Goal: Information Seeking & Learning: Understand process/instructions

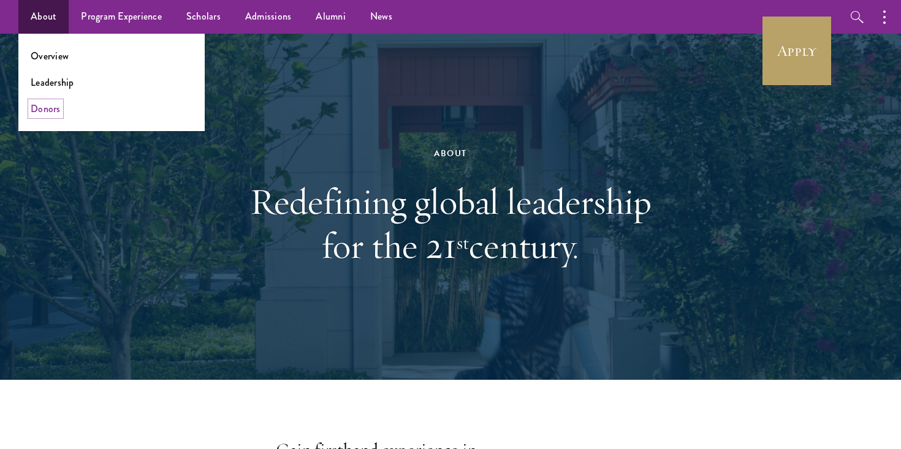
click at [44, 112] on link "Donors" at bounding box center [46, 109] width 30 height 14
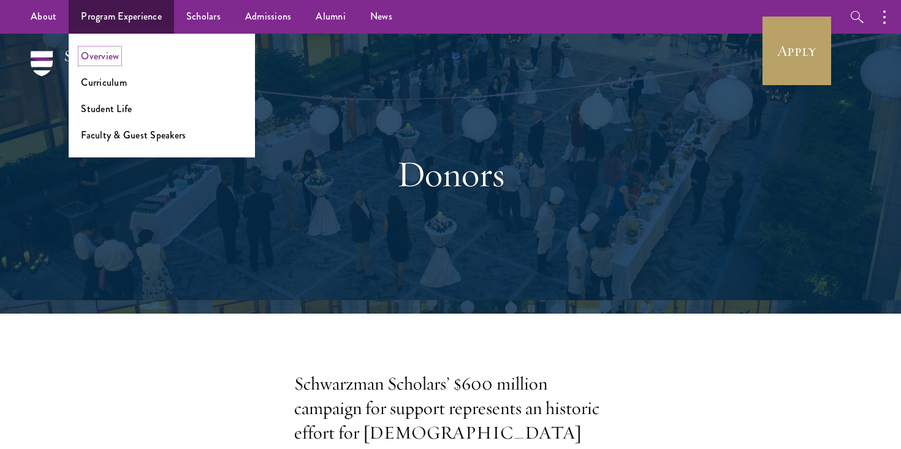
click at [102, 59] on link "Overview" at bounding box center [100, 56] width 38 height 14
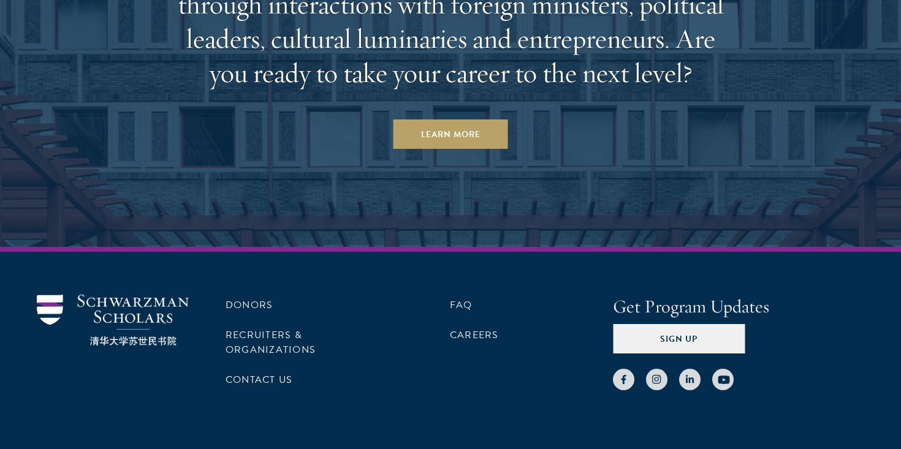
scroll to position [6362, 0]
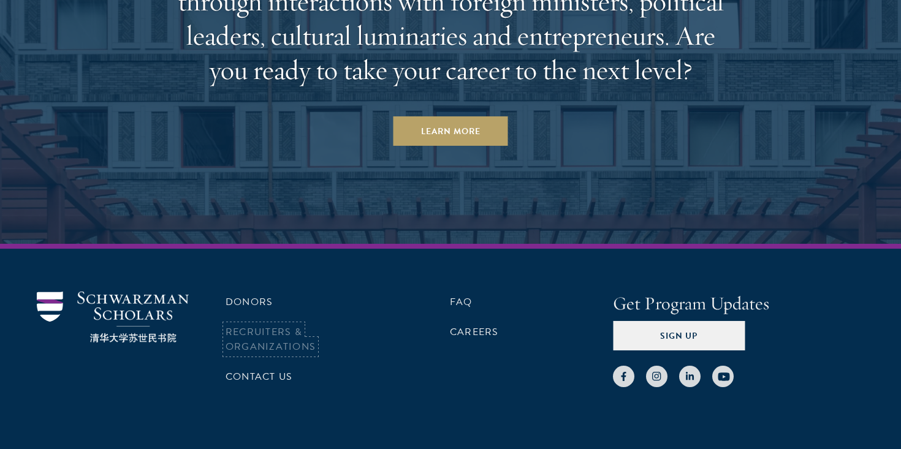
click at [291, 325] on link "Recruiters & Organizations" at bounding box center [271, 339] width 90 height 29
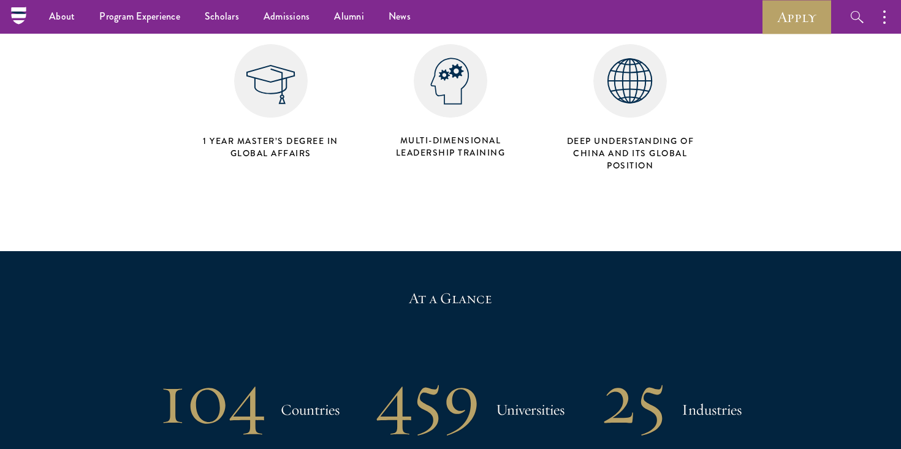
scroll to position [385, 0]
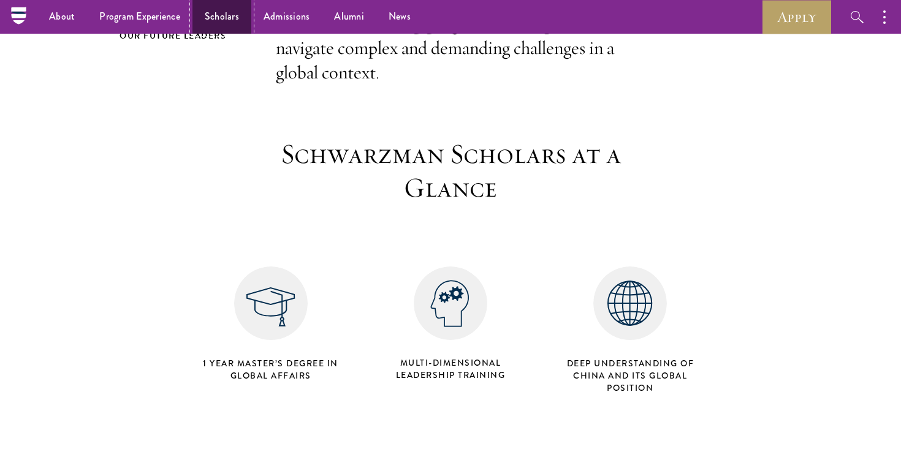
click at [223, 15] on link "Scholars" at bounding box center [222, 17] width 59 height 34
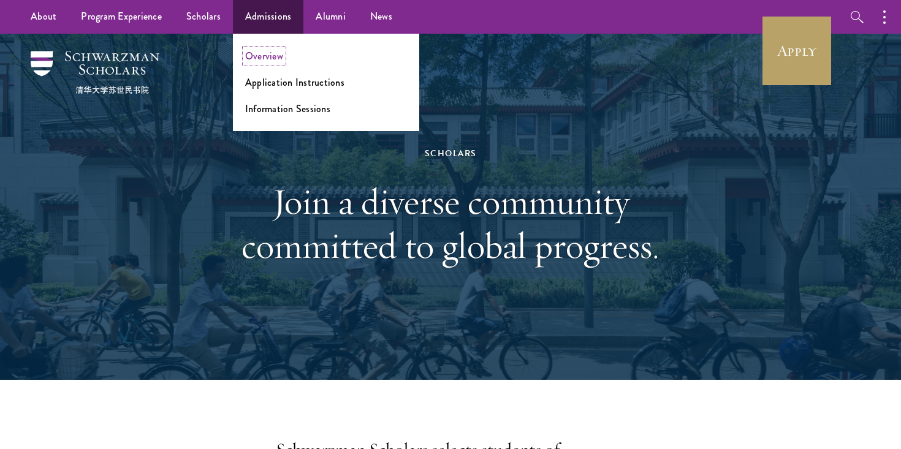
click at [253, 53] on link "Overview" at bounding box center [264, 56] width 38 height 14
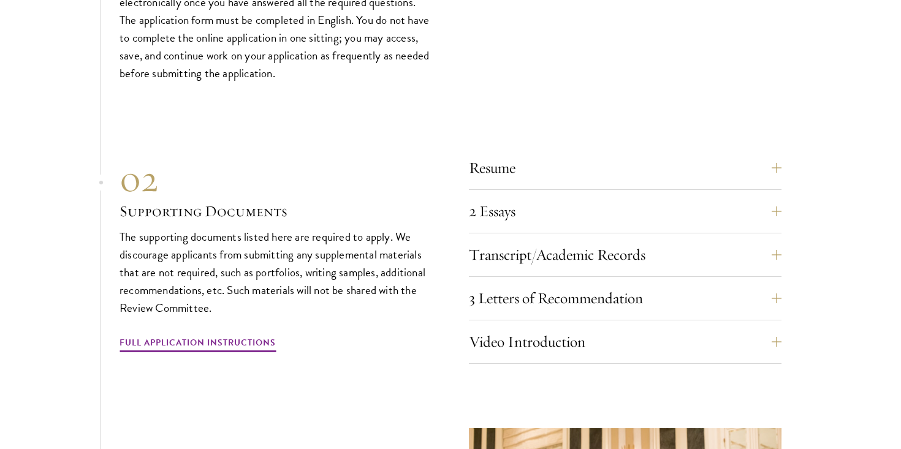
scroll to position [4138, 0]
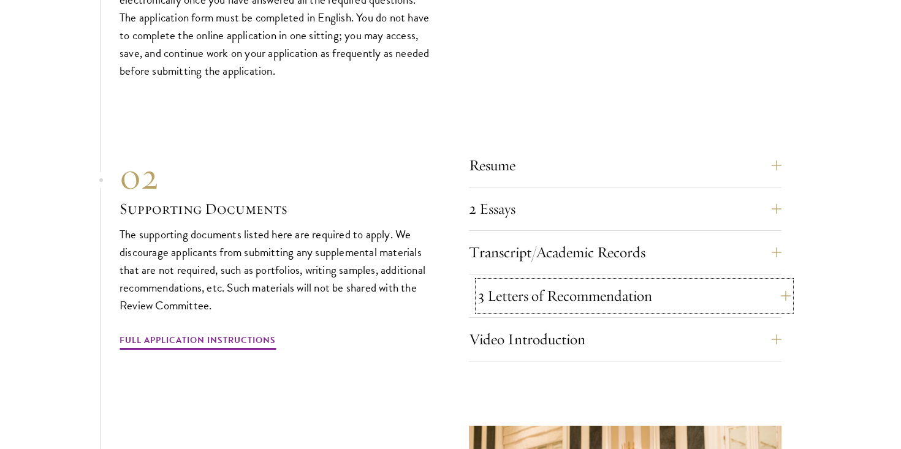
click at [526, 290] on button "3 Letters of Recommendation" at bounding box center [634, 295] width 313 height 29
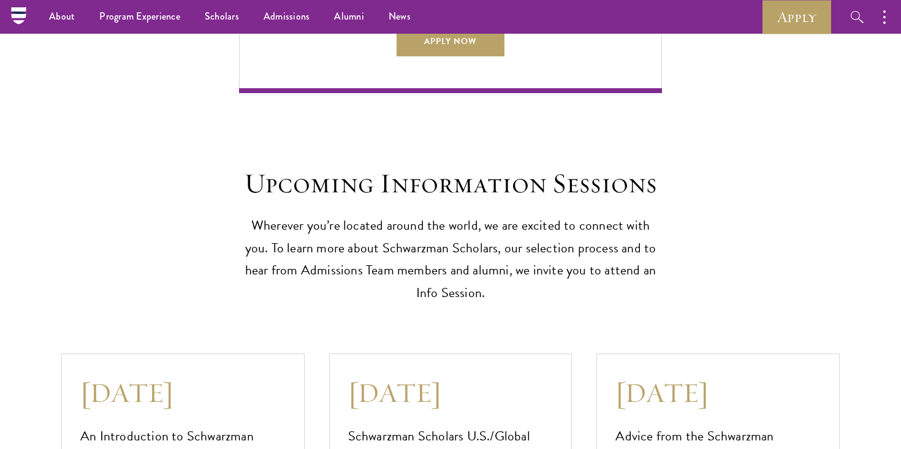
scroll to position [2878, 0]
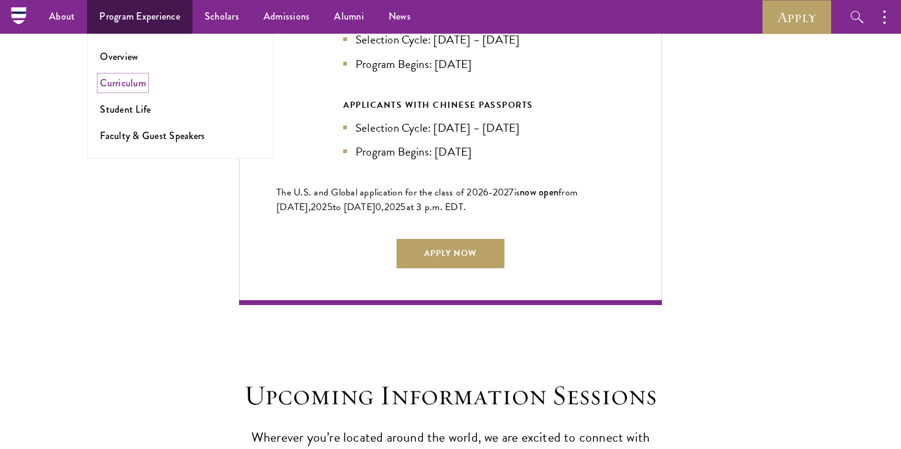
click at [127, 80] on link "Curriculum" at bounding box center [123, 83] width 46 height 14
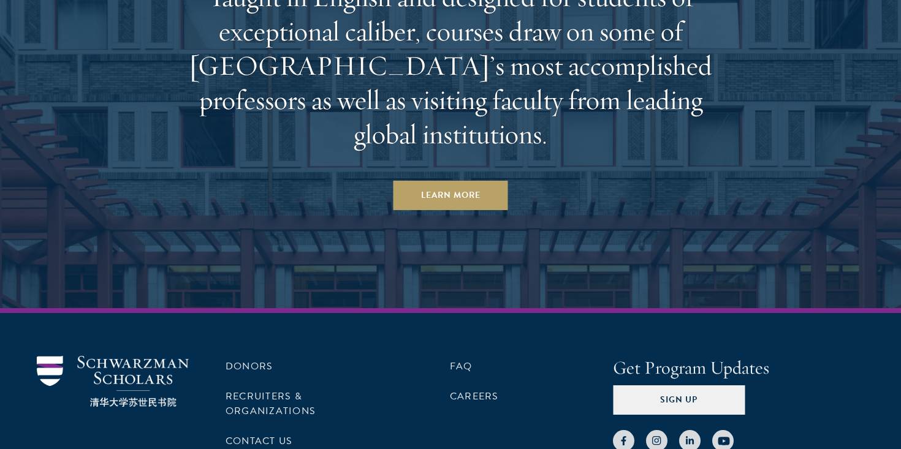
scroll to position [7485, 0]
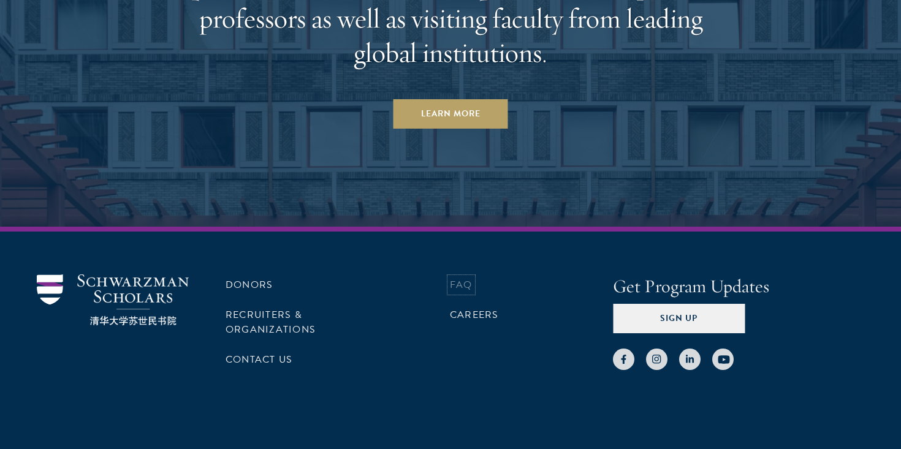
click at [451, 278] on link "FAQ" at bounding box center [461, 285] width 23 height 15
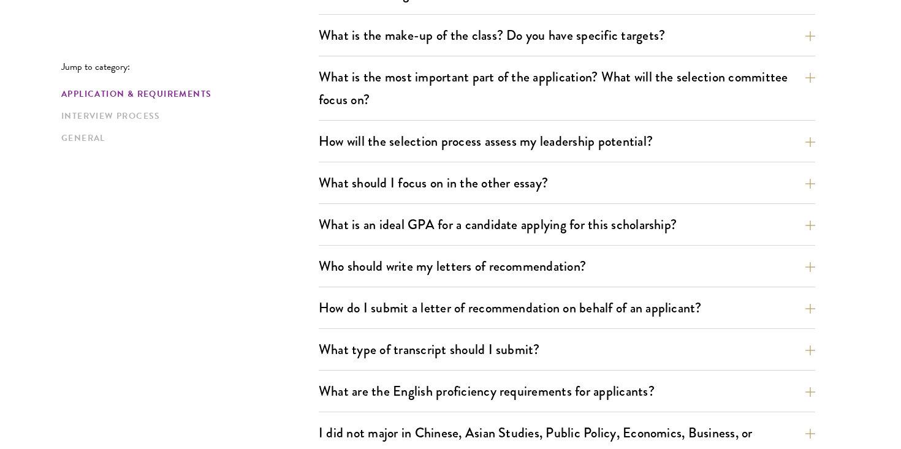
scroll to position [692, 0]
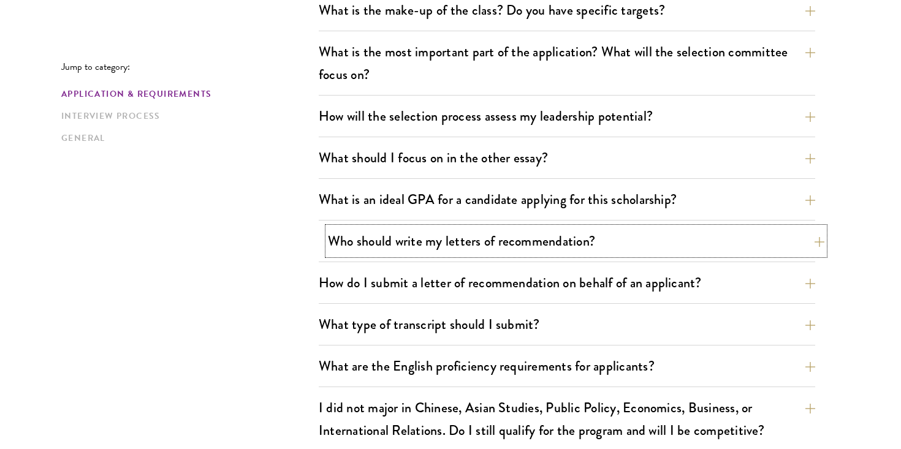
click at [478, 241] on button "Who should write my letters of recommendation?" at bounding box center [576, 241] width 497 height 28
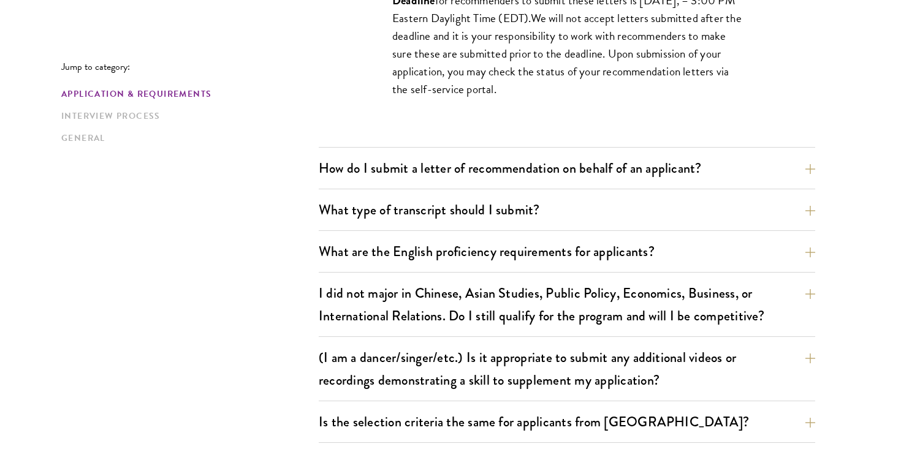
scroll to position [1411, 0]
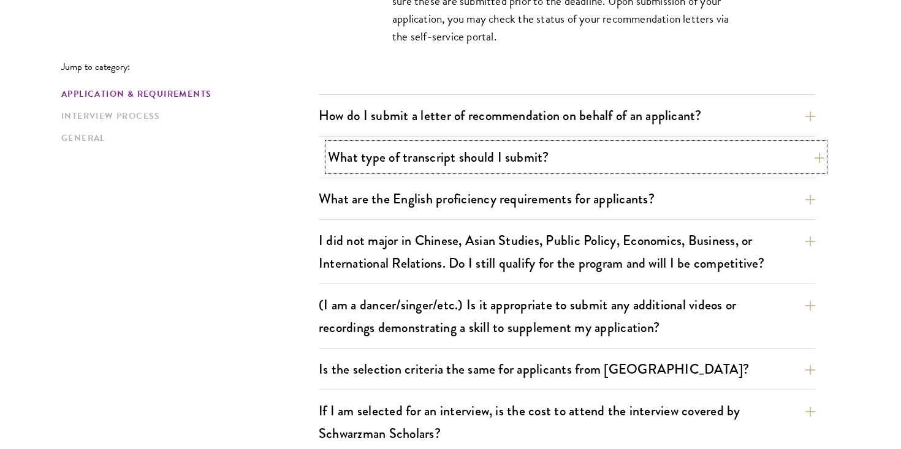
click at [497, 147] on button "What type of transcript should I submit?" at bounding box center [576, 157] width 497 height 28
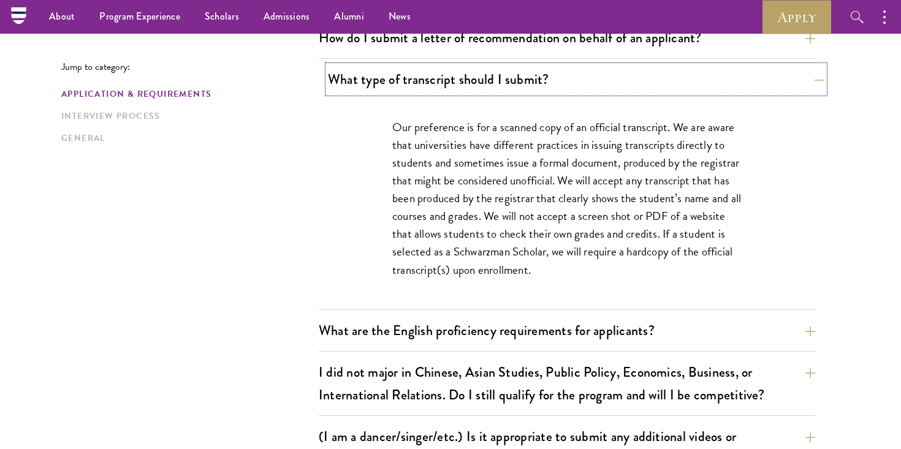
scroll to position [936, 0]
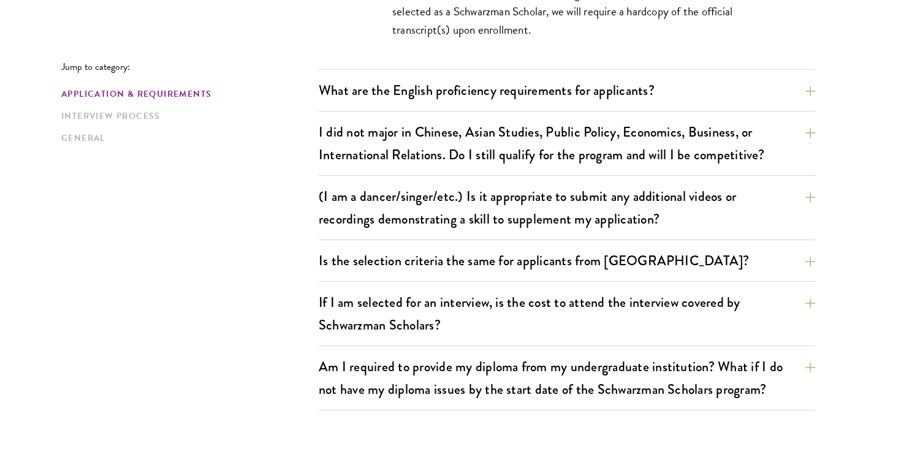
scroll to position [1179, 0]
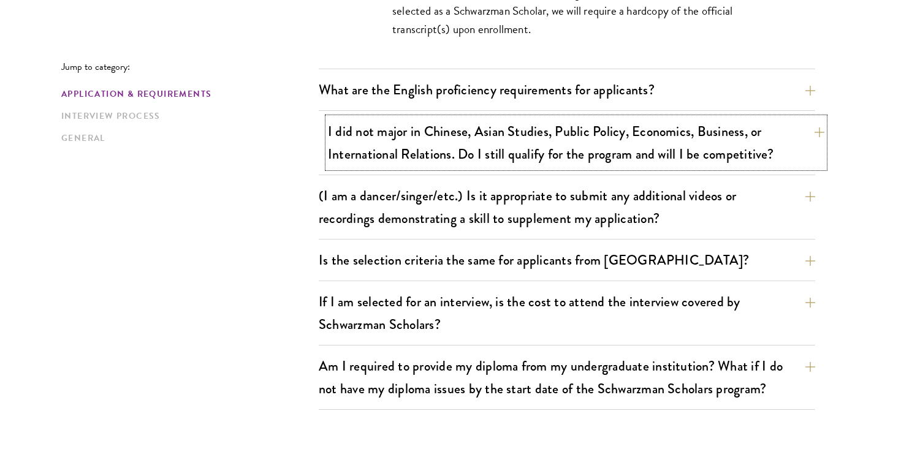
click at [394, 156] on button "I did not major in Chinese, Asian Studies, Public Policy, Economics, Business, …" at bounding box center [576, 143] width 497 height 50
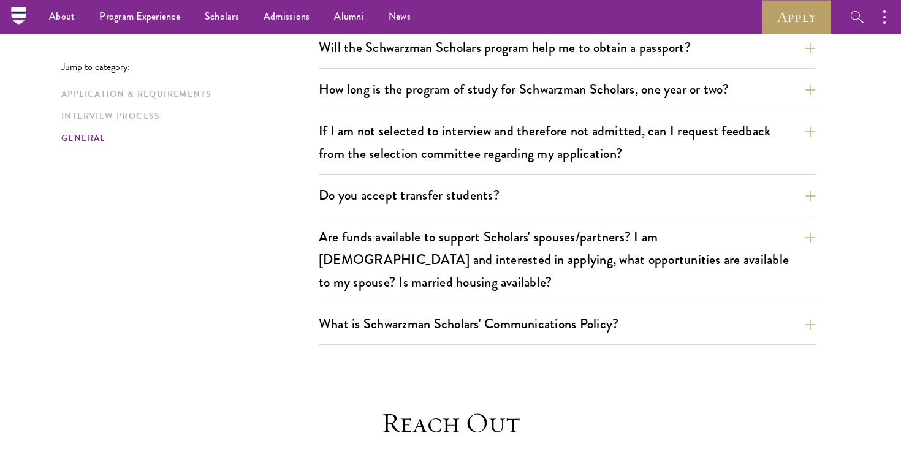
scroll to position [1972, 0]
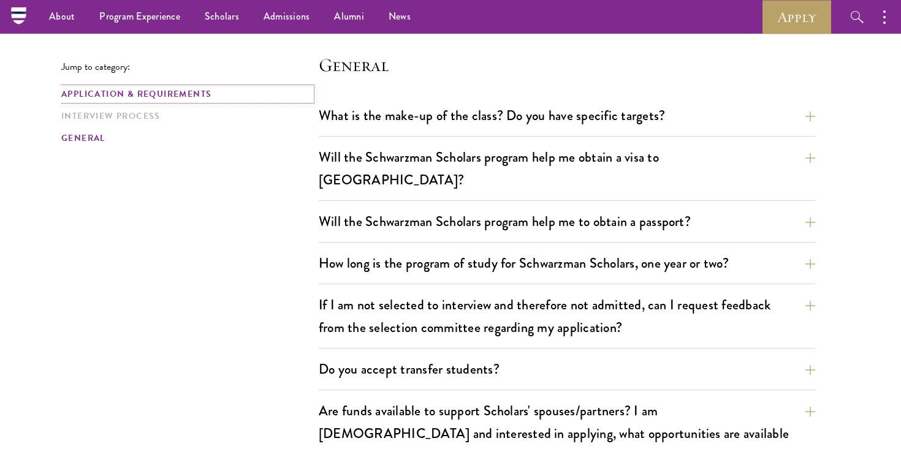
click at [196, 96] on link "Application & Requirements" at bounding box center [186, 94] width 250 height 13
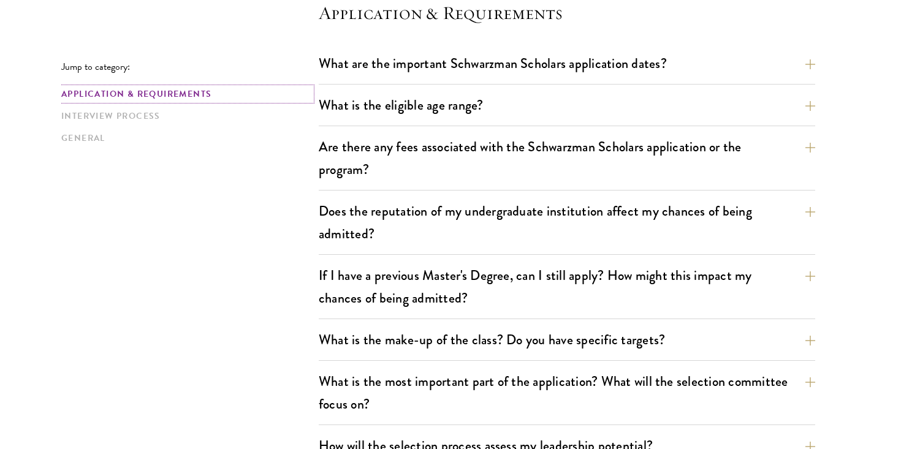
scroll to position [376, 0]
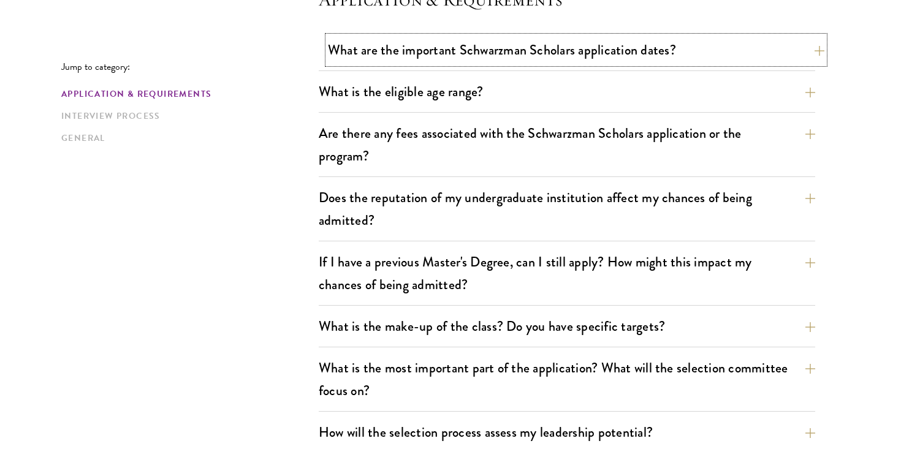
click at [358, 56] on button "What are the important Schwarzman Scholars application dates?" at bounding box center [576, 50] width 497 height 28
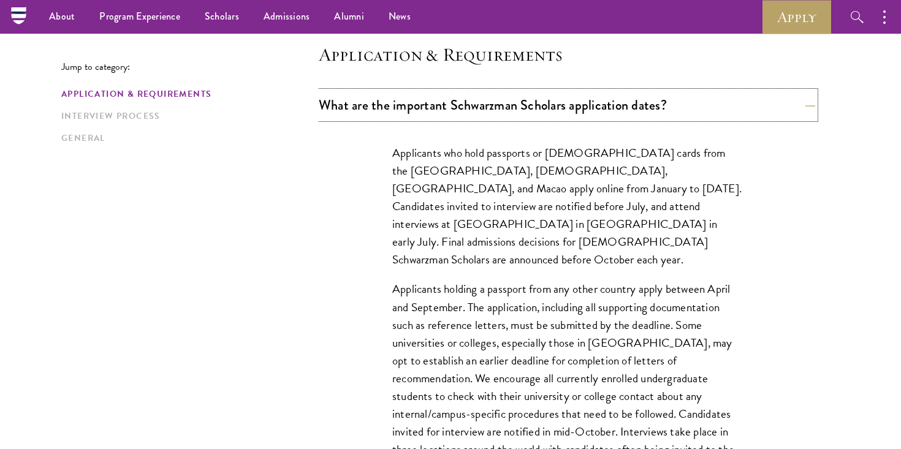
scroll to position [96, 0]
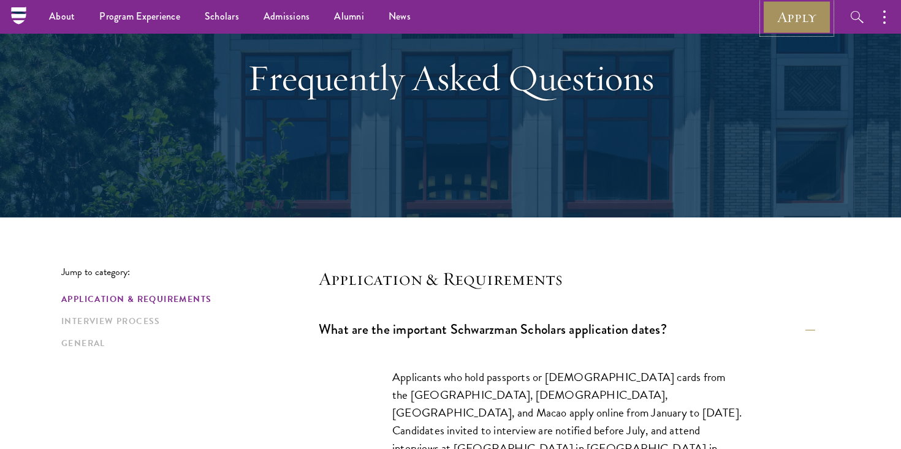
click at [798, 18] on link "Apply" at bounding box center [797, 17] width 69 height 34
